Goal: Information Seeking & Learning: Learn about a topic

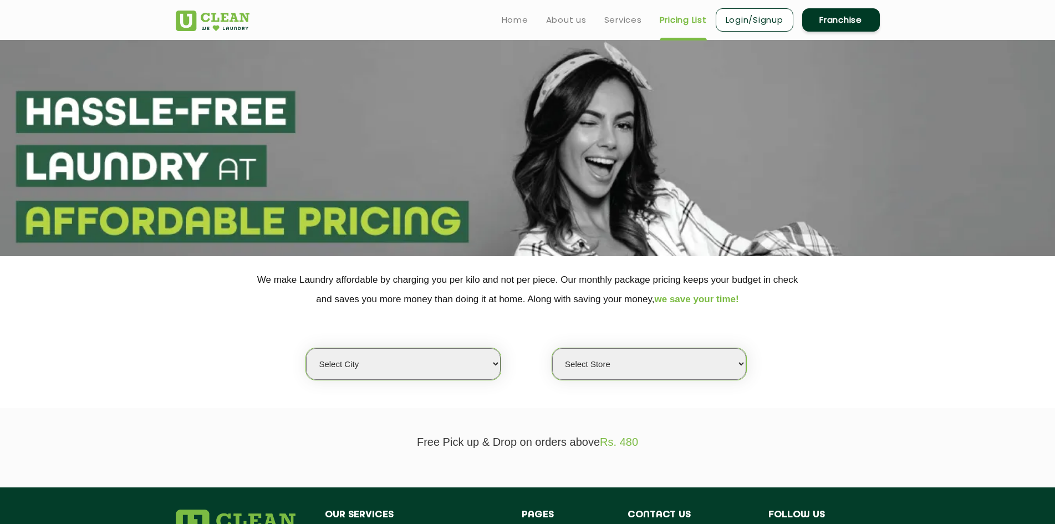
click at [492, 366] on select "Select city [GEOGRAPHIC_DATA] [GEOGRAPHIC_DATA] [GEOGRAPHIC_DATA] [GEOGRAPHIC_D…" at bounding box center [403, 364] width 194 height 32
select select "5"
click at [306, 348] on select "Select city [GEOGRAPHIC_DATA] [GEOGRAPHIC_DATA] [GEOGRAPHIC_DATA] [GEOGRAPHIC_D…" at bounding box center [403, 364] width 194 height 32
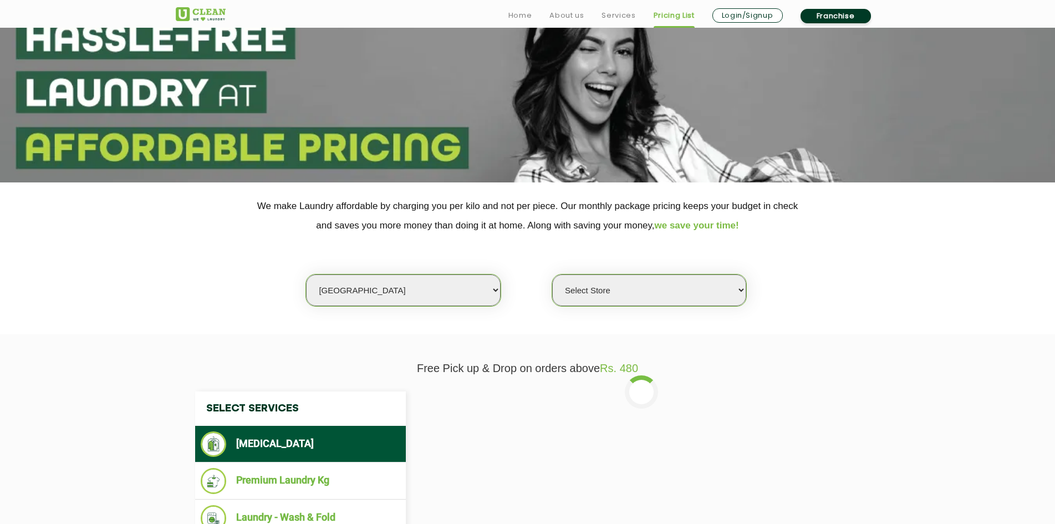
scroll to position [148, 0]
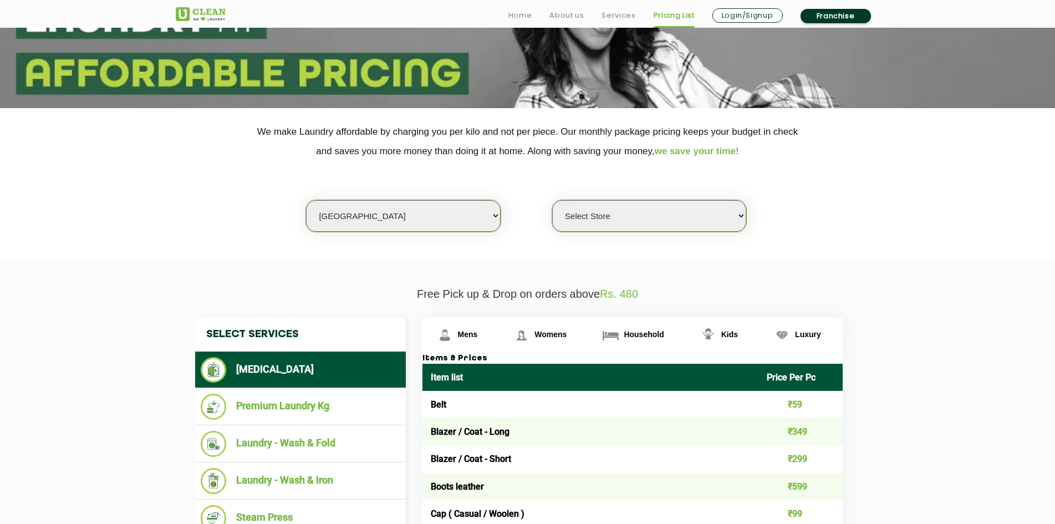
click at [733, 215] on select "Select Store UClean Narsingi UClean Nizampet UClean Sangareddy UClean Gachibowl…" at bounding box center [649, 216] width 194 height 32
click at [552, 200] on select "Select Store UClean Narsingi UClean Nizampet UClean Sangareddy UClean Gachibowl…" at bounding box center [649, 216] width 194 height 32
click at [184, 253] on section "We make Laundry affordable by charging you per kilo and not per piece. Our mont…" at bounding box center [527, 184] width 1055 height 152
click at [309, 414] on li "Premium Laundry Kg" at bounding box center [301, 407] width 200 height 26
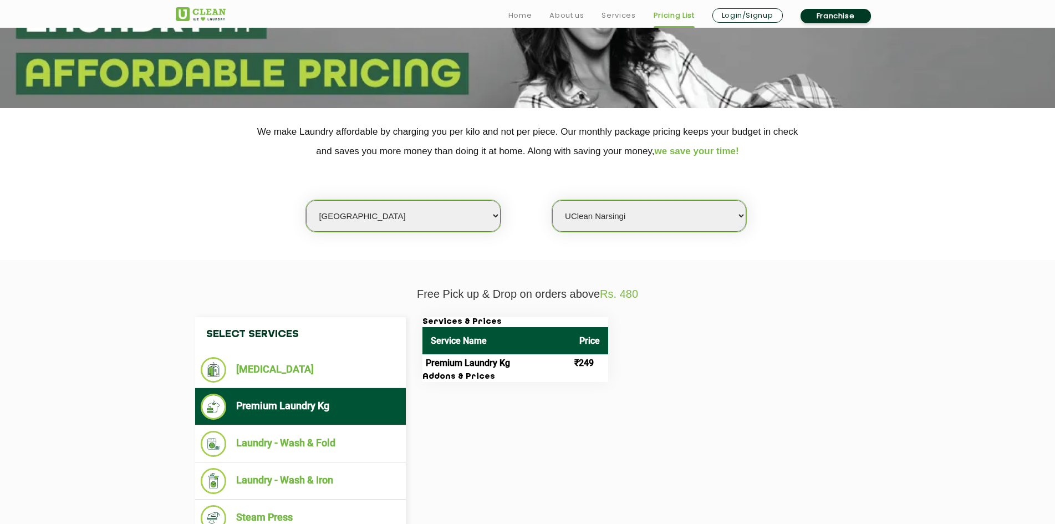
click at [735, 225] on select "Select Store UClean Narsingi UClean Nizampet UClean Sangareddy UClean Gachibowl…" at bounding box center [649, 216] width 194 height 32
select select "382"
click at [552, 200] on select "Select Store UClean Narsingi UClean Nizampet UClean Sangareddy UClean Gachibowl…" at bounding box center [649, 216] width 194 height 32
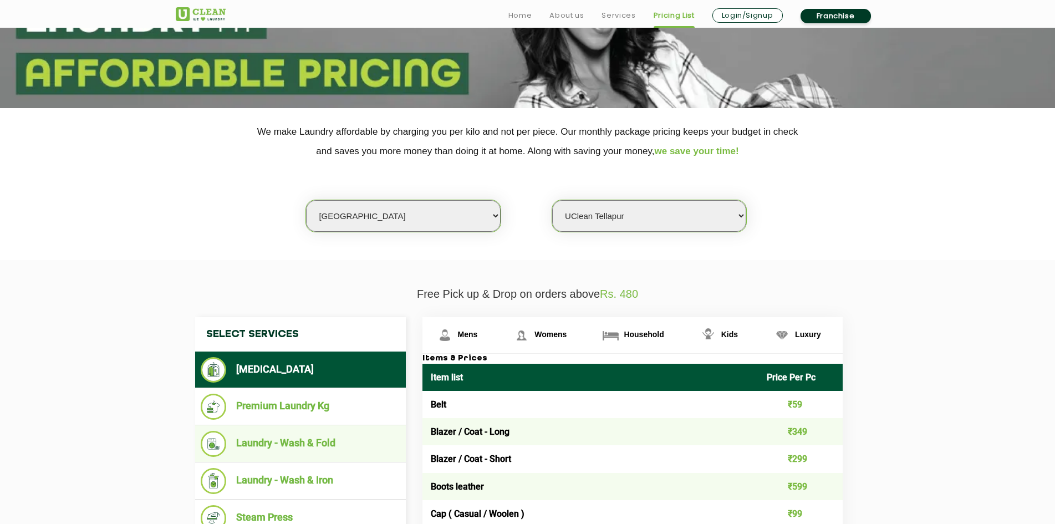
click at [292, 435] on li "Laundry - Wash & Fold" at bounding box center [301, 444] width 200 height 26
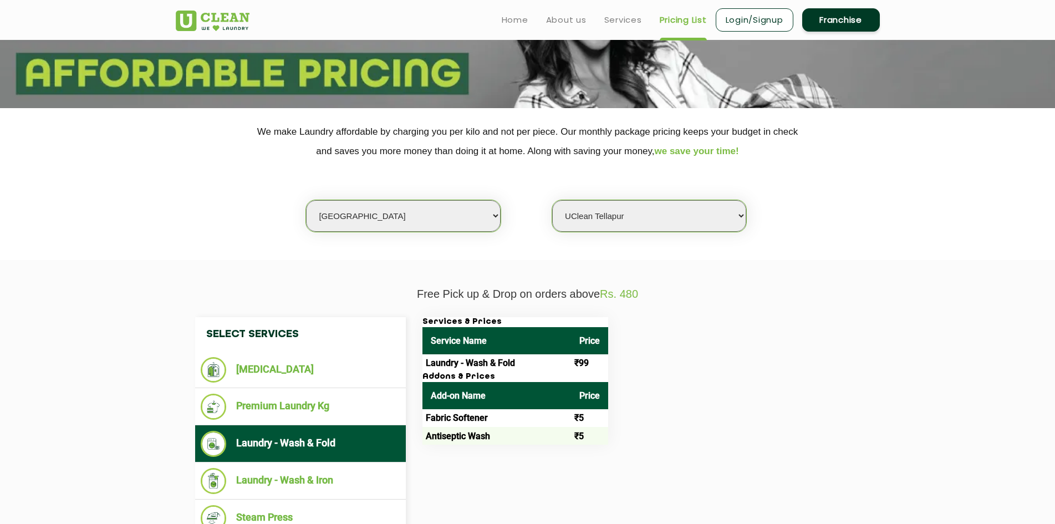
scroll to position [222, 0]
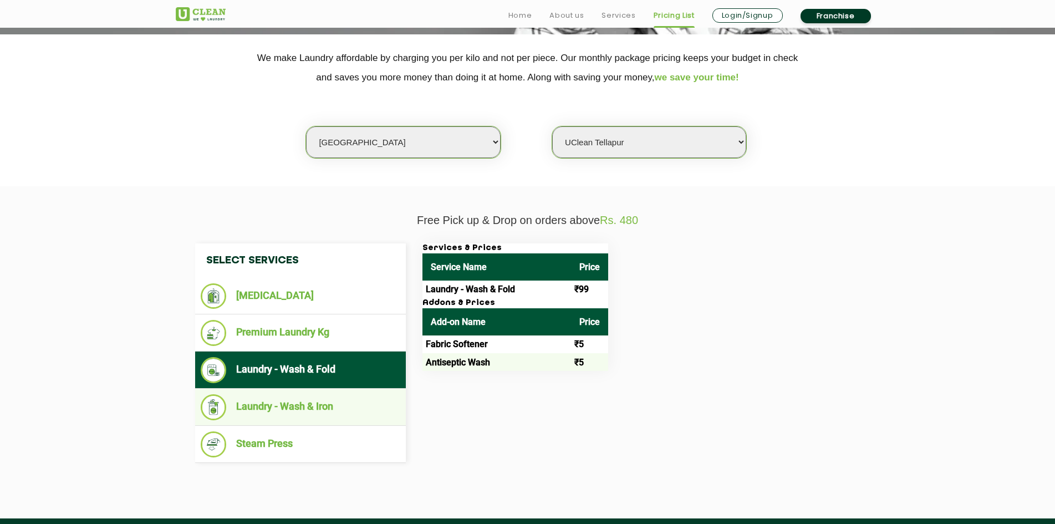
click at [313, 409] on li "Laundry - Wash & Iron" at bounding box center [301, 407] width 200 height 26
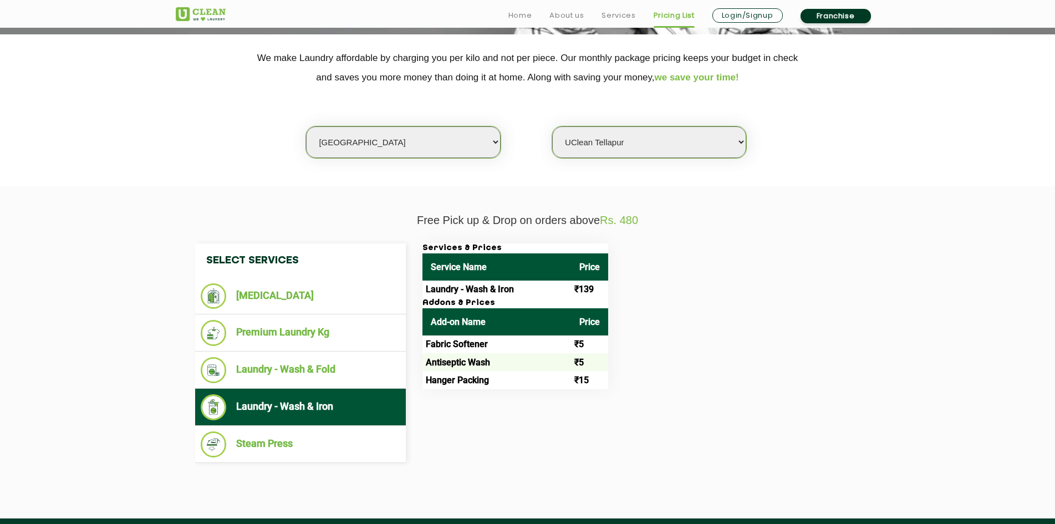
click at [855, 319] on div "Services & Prices Service Name Price Laundry - Wash & Iron ₹139 Addons & Prices…" at bounding box center [641, 316] width 455 height 146
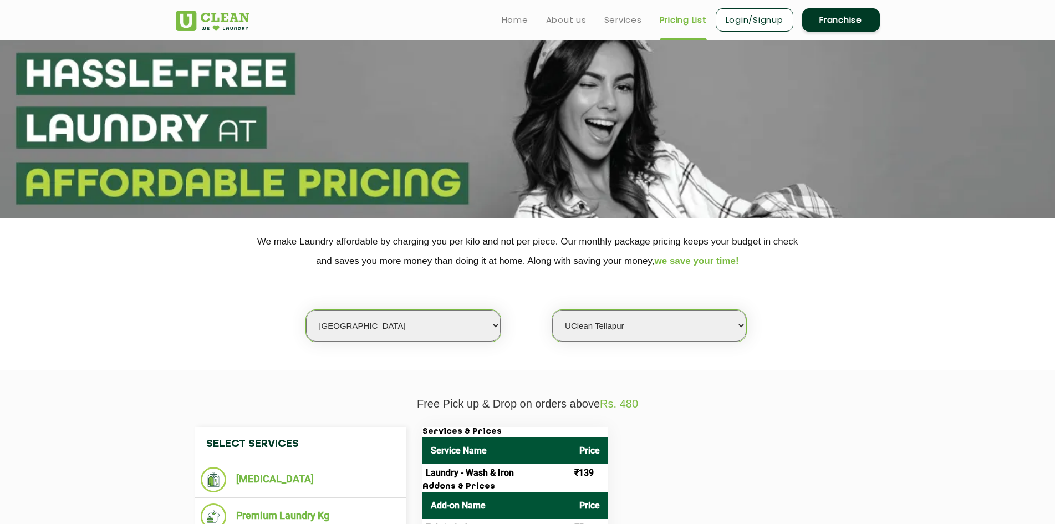
scroll to position [0, 0]
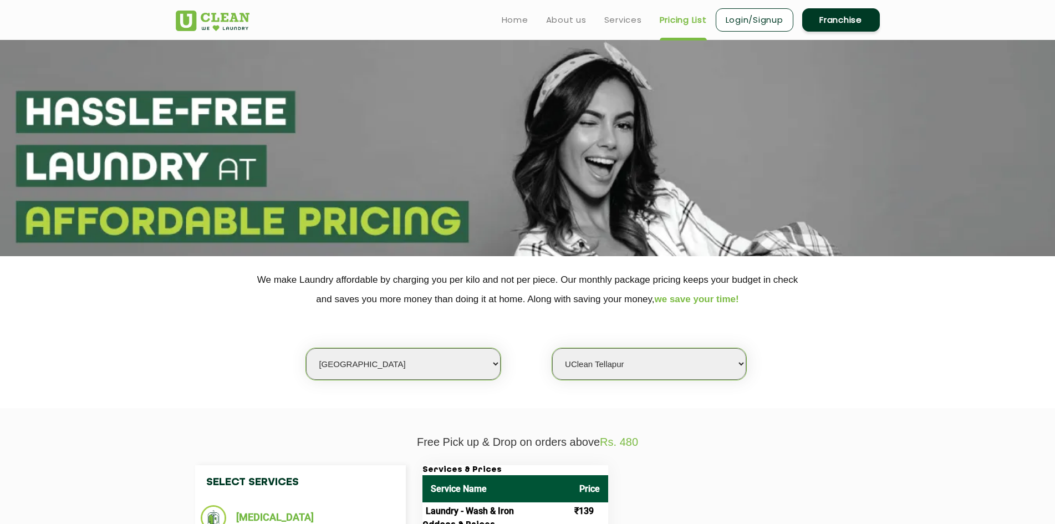
click at [208, 331] on div "Select city [GEOGRAPHIC_DATA] [GEOGRAPHIC_DATA] [GEOGRAPHIC_DATA] [GEOGRAPHIC_D…" at bounding box center [527, 345] width 721 height 72
